Goal: Navigation & Orientation: Find specific page/section

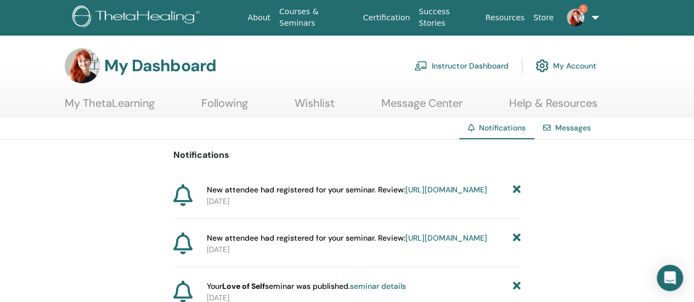
click at [581, 68] on link "My Account" at bounding box center [565, 66] width 61 height 24
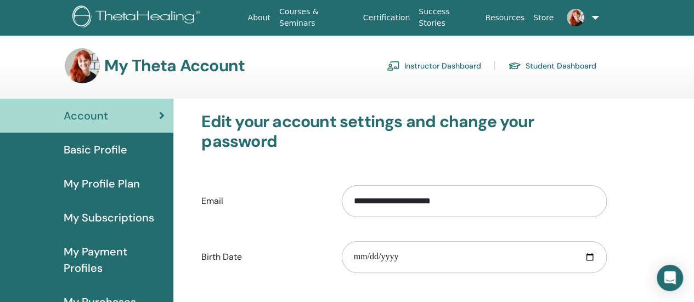
click at [535, 67] on link "Student Dashboard" at bounding box center [552, 66] width 88 height 18
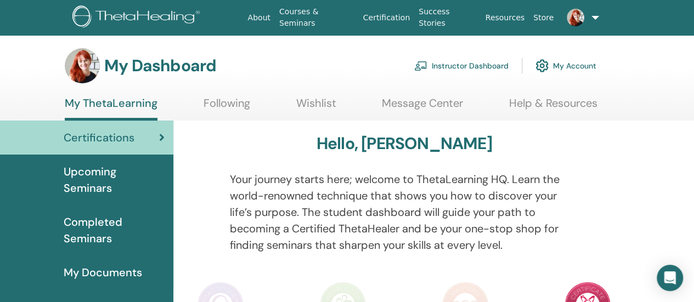
click at [110, 187] on span "Upcoming Seminars" at bounding box center [114, 179] width 101 height 33
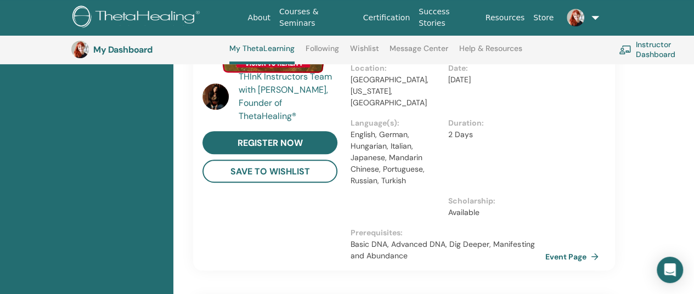
scroll to position [319, 0]
